Goal: Task Accomplishment & Management: Manage account settings

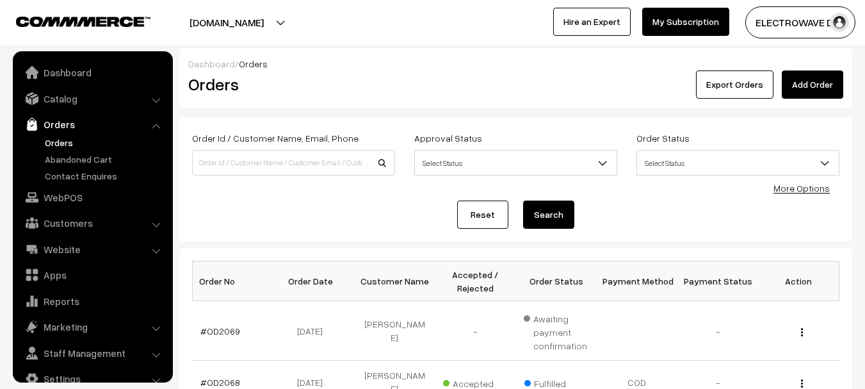
scroll to position [20, 0]
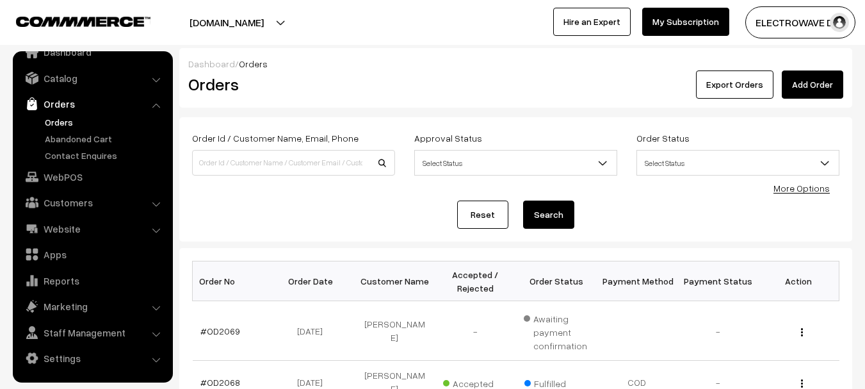
click at [50, 120] on link "Orders" at bounding box center [105, 121] width 127 height 13
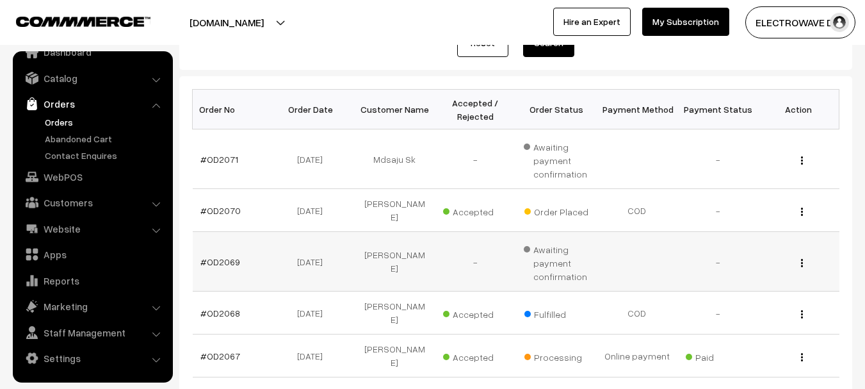
scroll to position [192, 0]
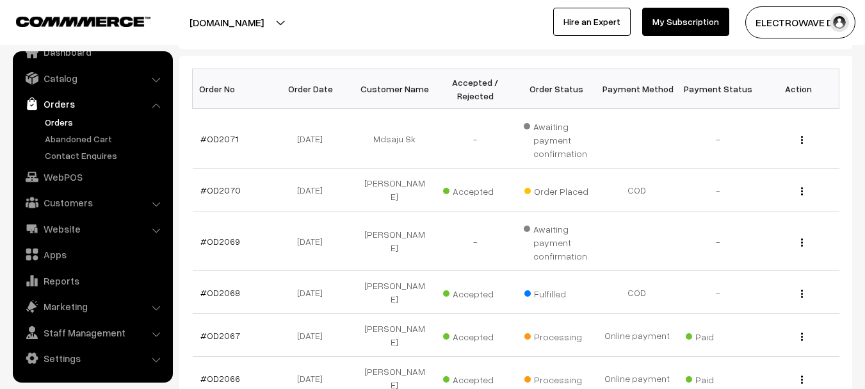
click at [47, 124] on link "Orders" at bounding box center [105, 121] width 127 height 13
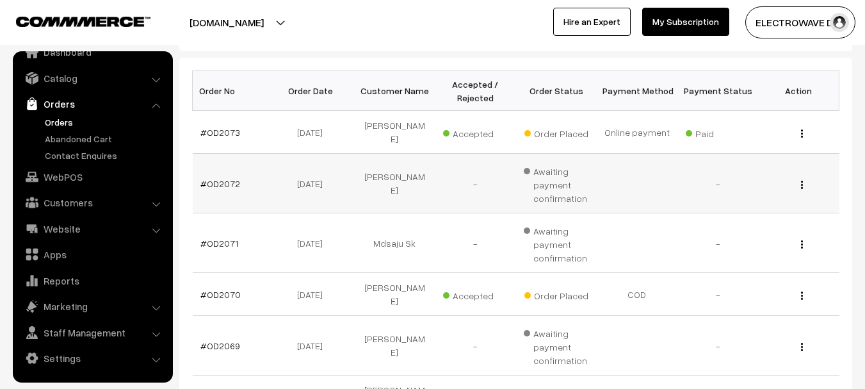
scroll to position [128, 0]
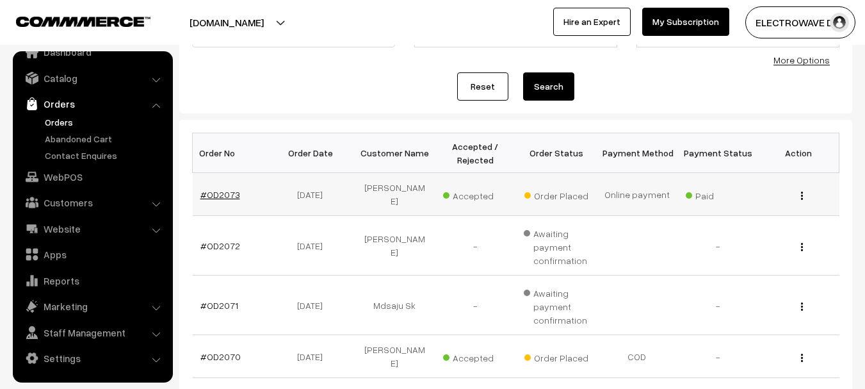
click at [233, 189] on link "#OD2073" at bounding box center [220, 194] width 40 height 11
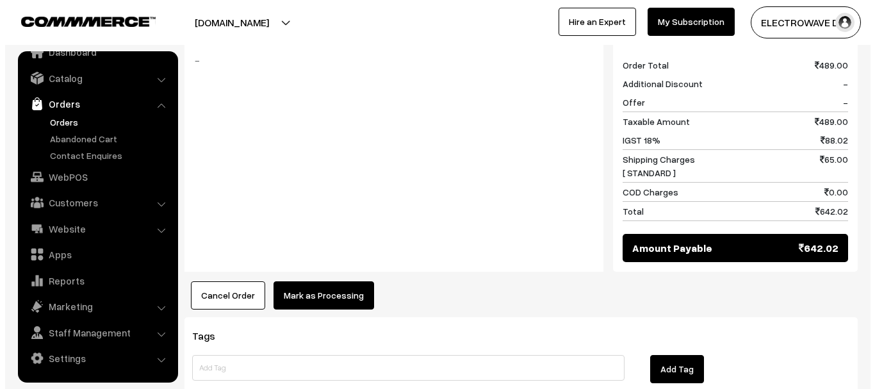
scroll to position [662, 0]
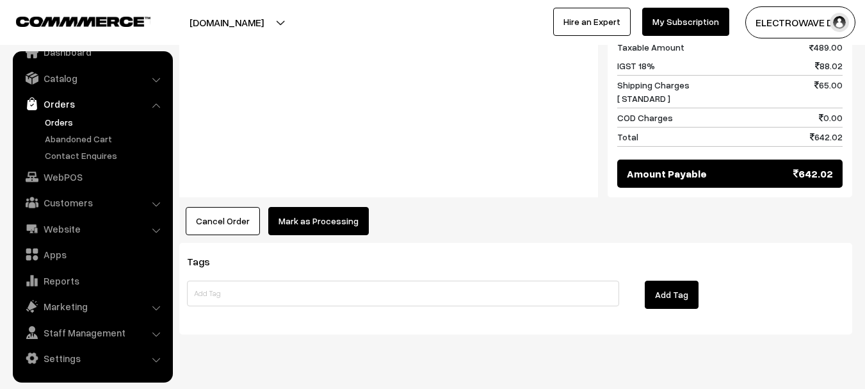
click at [335, 207] on button "Mark as Processing" at bounding box center [318, 221] width 101 height 28
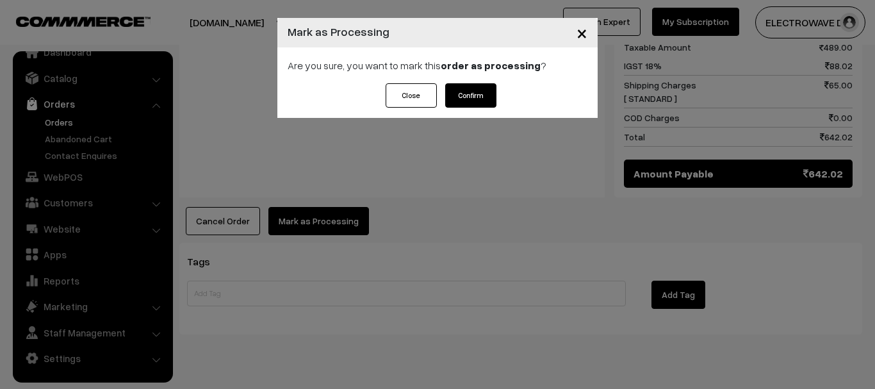
click at [485, 80] on div "Are you sure, you want to mark this order as processing ?" at bounding box center [437, 65] width 320 height 36
click at [472, 98] on button "Confirm" at bounding box center [470, 95] width 51 height 24
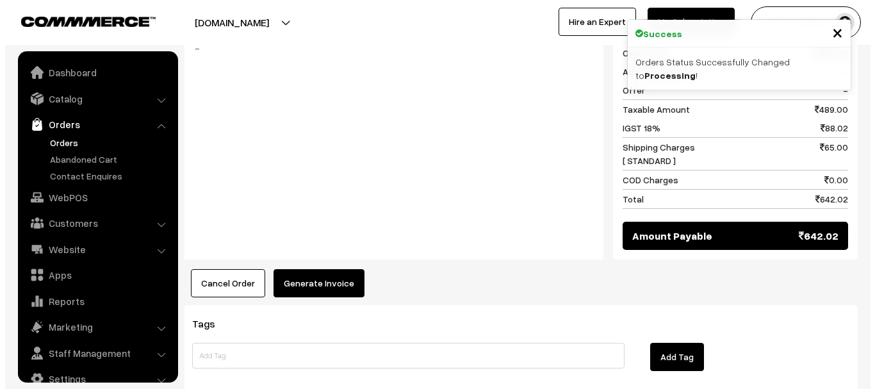
scroll to position [20, 0]
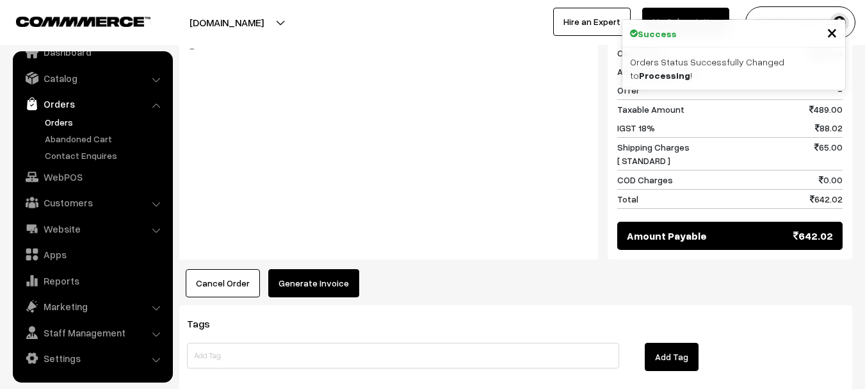
click at [306, 269] on button "Generate Invoice" at bounding box center [313, 283] width 91 height 28
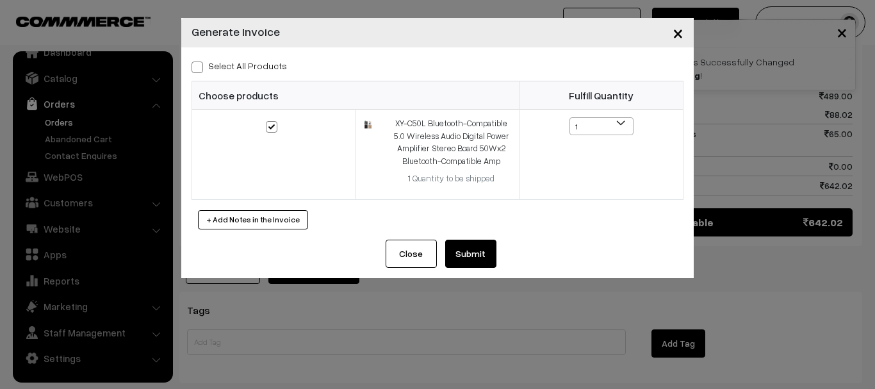
click at [473, 267] on button "Submit" at bounding box center [470, 254] width 51 height 28
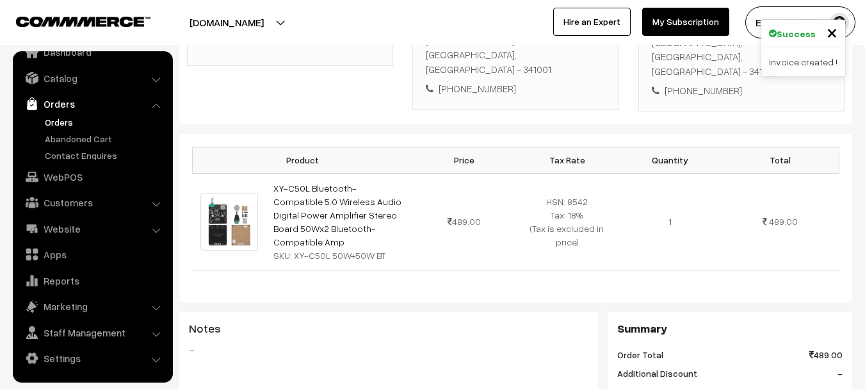
scroll to position [85, 0]
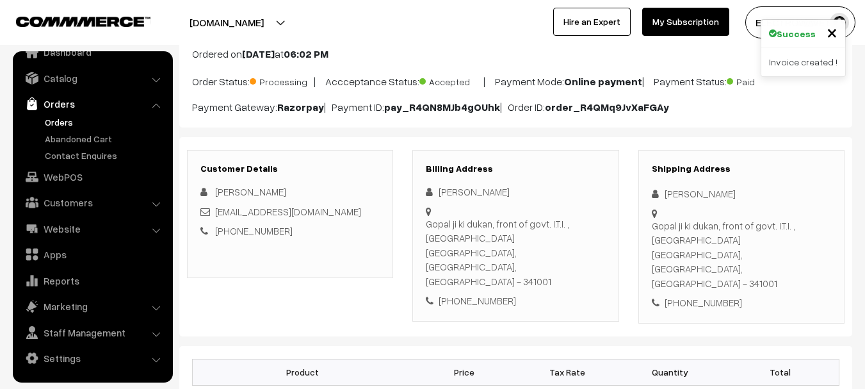
click at [769, 251] on div "Gopal ji ki dukan, front of govt. I.T.I. , [GEOGRAPHIC_DATA], [GEOGRAPHIC_DATA]…" at bounding box center [741, 254] width 179 height 72
copy div "341001"
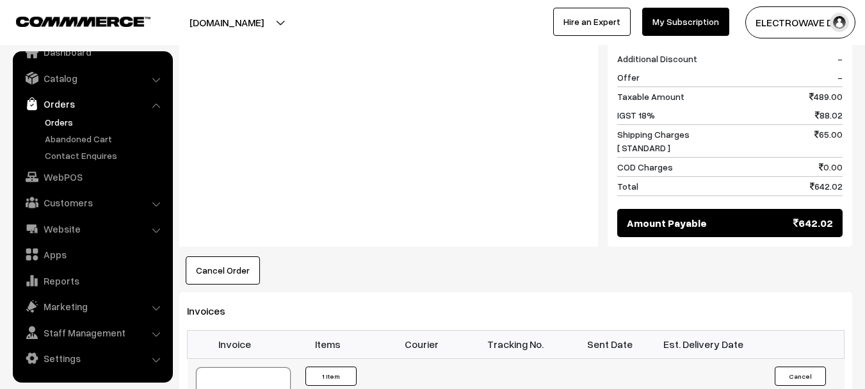
scroll to position [726, 0]
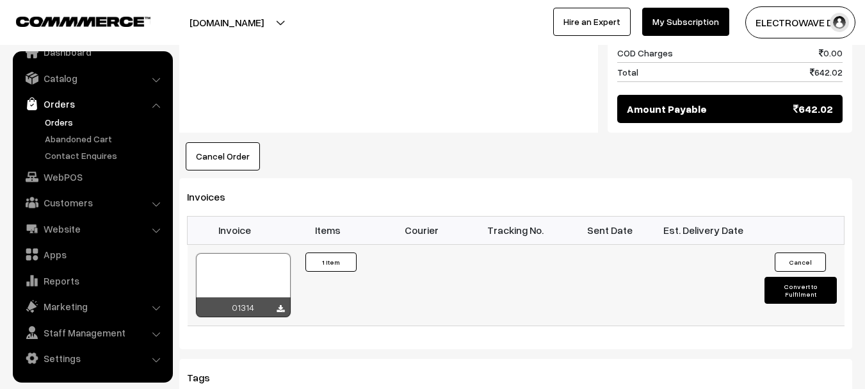
click at [279, 253] on div at bounding box center [243, 285] width 95 height 64
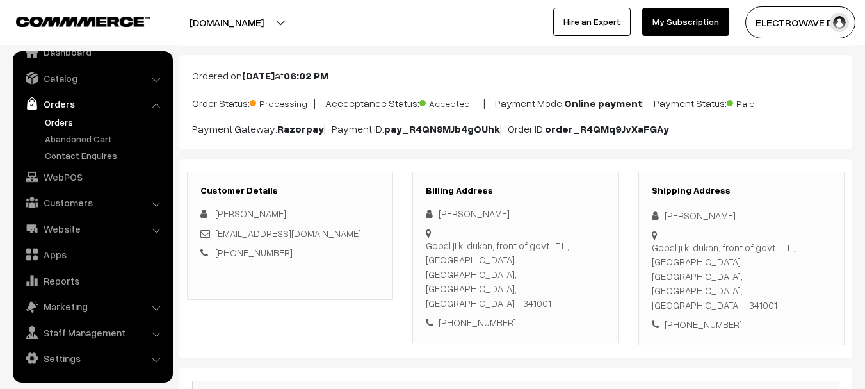
scroll to position [64, 0]
copy div "341001"
